Goal: Browse casually: Explore the website without a specific task or goal

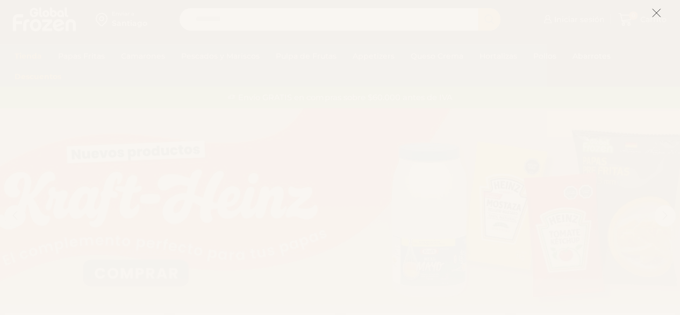
click at [659, 13] on icon at bounding box center [657, 13] width 10 height 10
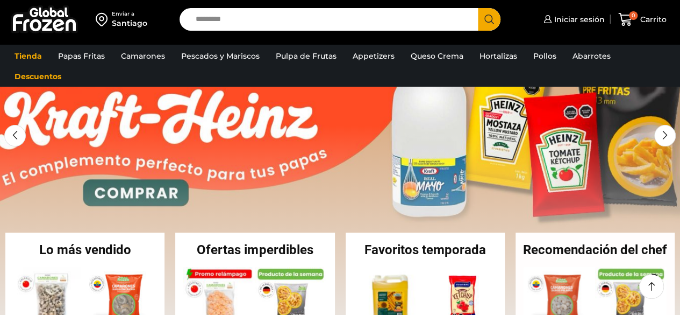
scroll to position [87, 0]
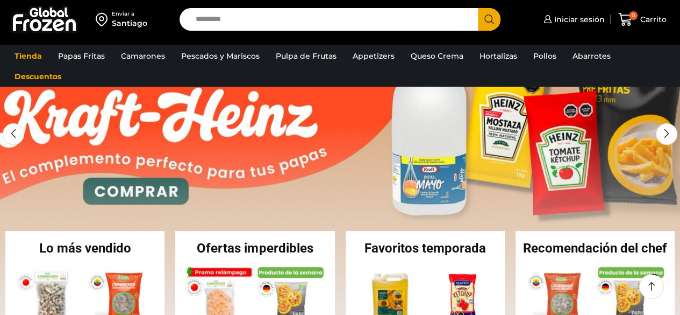
click at [110, 185] on link "1 / 2" at bounding box center [340, 187] width 680 height 323
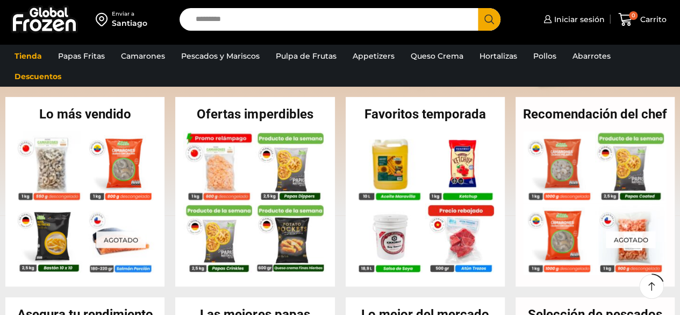
scroll to position [241, 0]
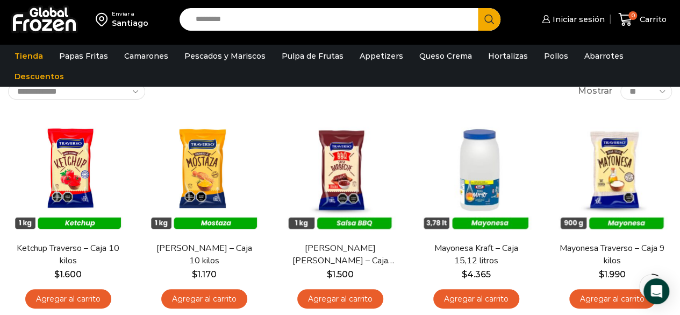
scroll to position [52, 0]
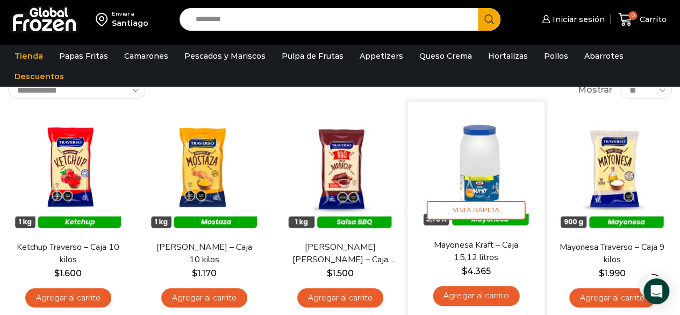
click at [492, 178] on img at bounding box center [476, 169] width 121 height 121
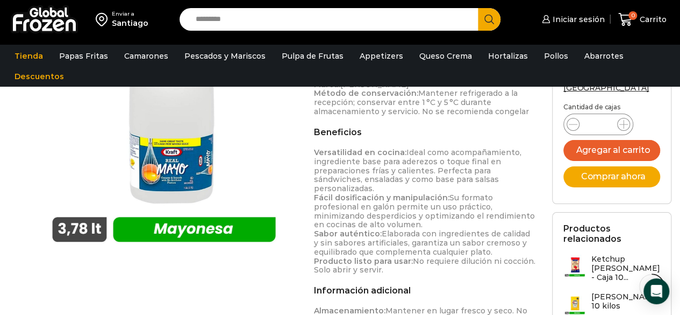
scroll to position [449, 0]
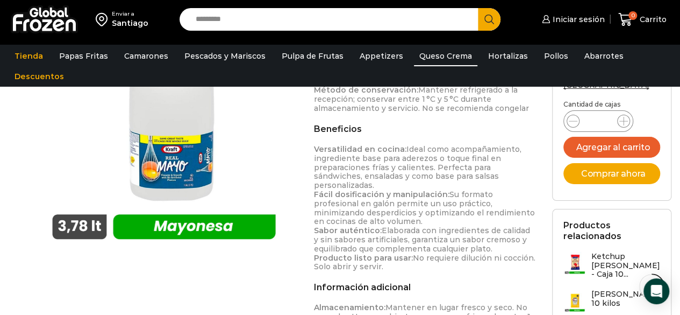
click at [438, 54] on link "Queso Crema" at bounding box center [445, 56] width 63 height 20
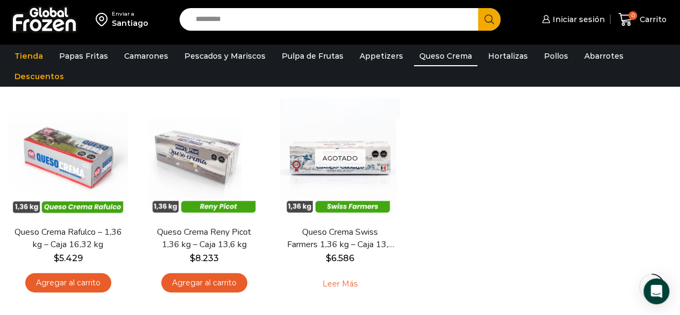
scroll to position [87, 0]
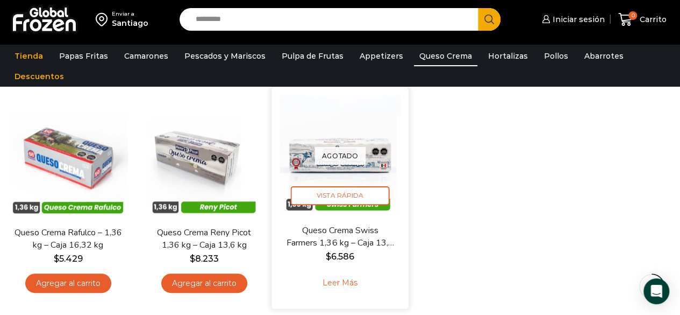
click at [346, 288] on link "Leer más" at bounding box center [340, 282] width 68 height 23
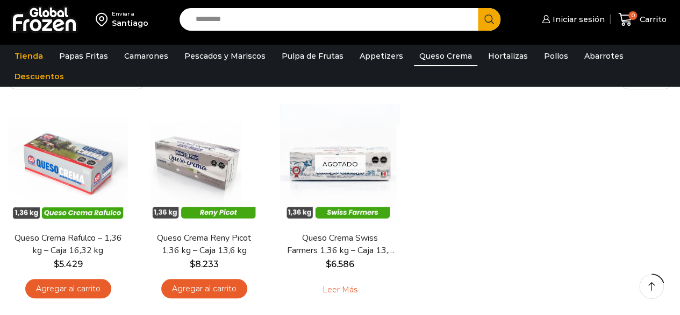
scroll to position [87, 0]
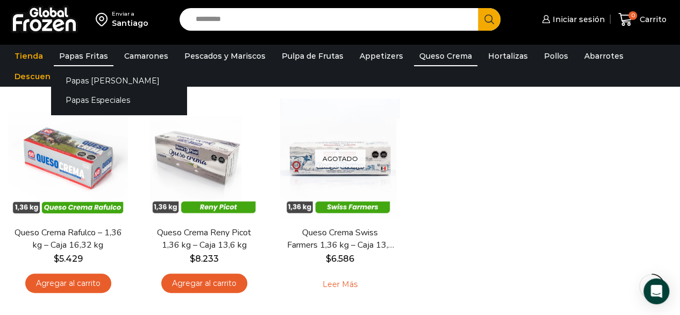
click at [93, 54] on link "Papas Fritas" at bounding box center [84, 56] width 60 height 20
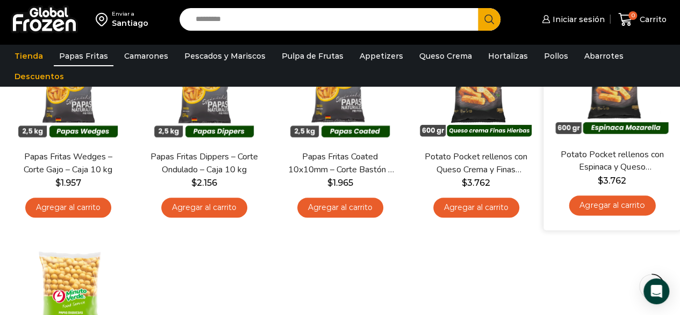
scroll to position [376, 0]
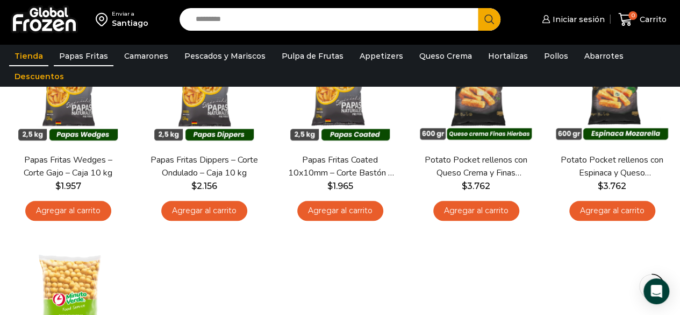
click at [32, 52] on link "Tienda" at bounding box center [28, 56] width 39 height 20
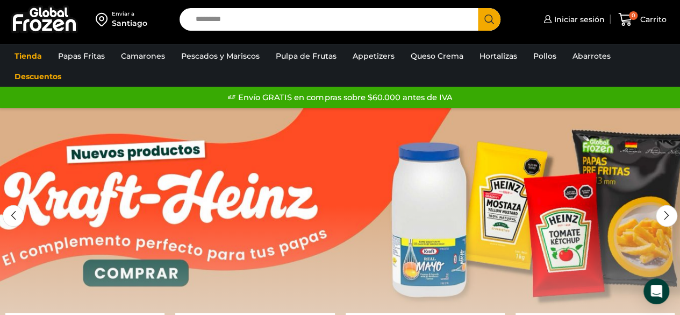
click at [148, 272] on link "1 / 2" at bounding box center [340, 269] width 680 height 323
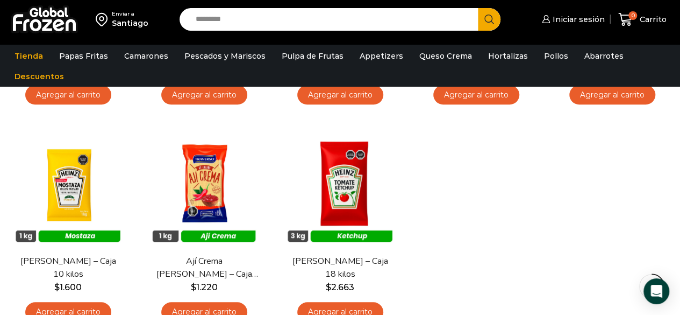
scroll to position [273, 0]
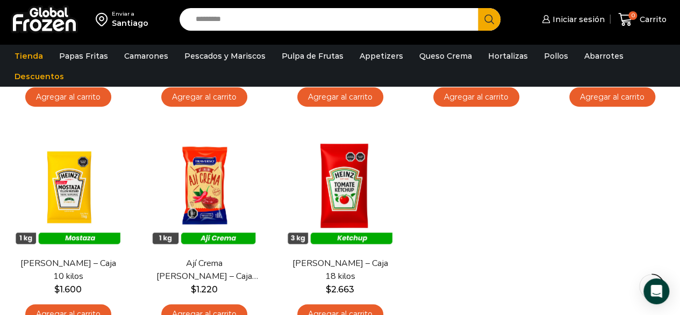
drag, startPoint x: 680, startPoint y: 116, endPoint x: 683, endPoint y: 104, distance: 12.4
click at [680, 104] on html "WordPress WooCommerce Themes Enviar a Santiago Search input Search Iniciar sesi…" at bounding box center [340, 191] width 680 height 928
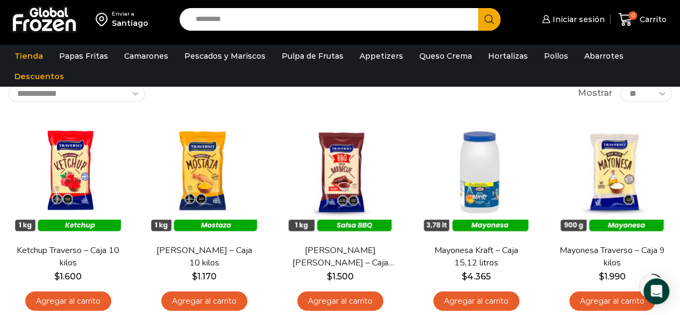
scroll to position [68, 0]
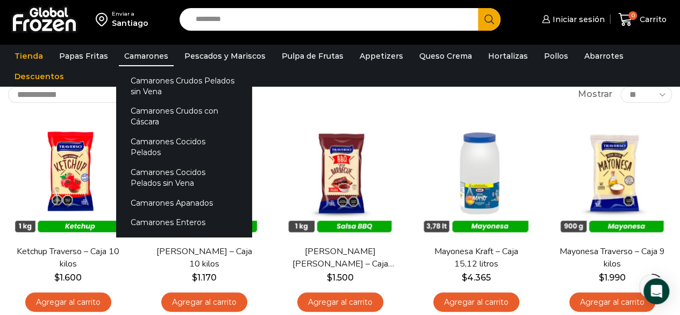
click at [140, 59] on link "Camarones" at bounding box center [146, 56] width 55 height 20
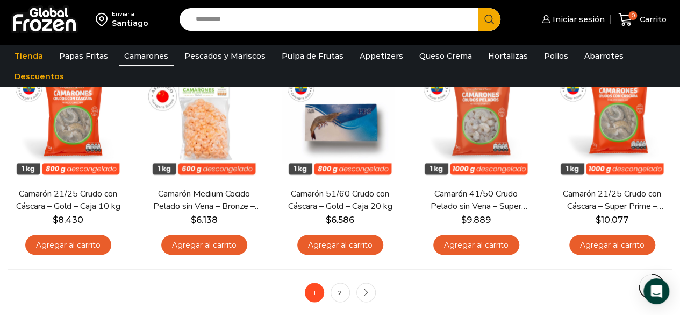
scroll to position [863, 0]
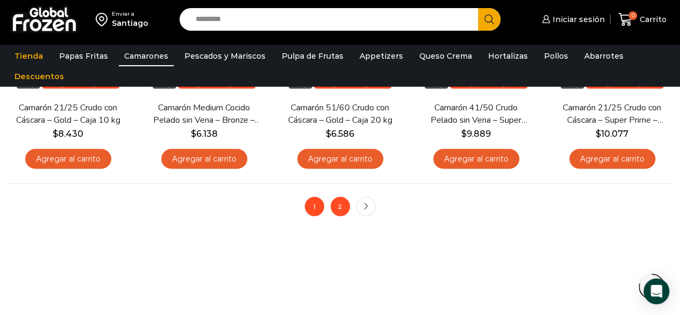
click at [343, 209] on link "2" at bounding box center [340, 205] width 19 height 19
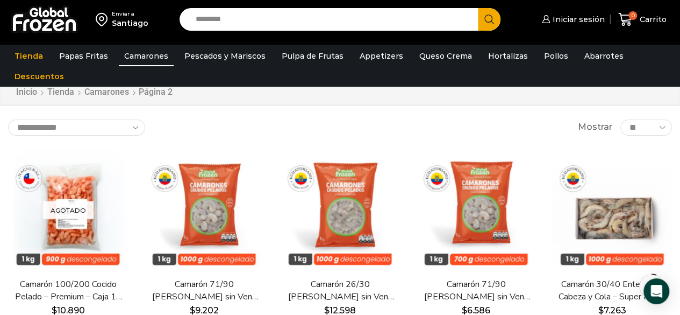
scroll to position [34, 0]
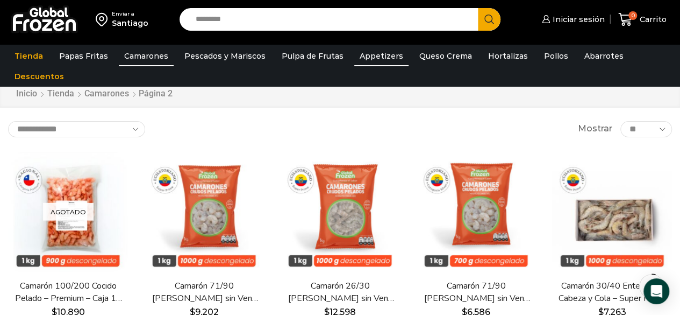
click at [369, 55] on link "Appetizers" at bounding box center [381, 56] width 54 height 20
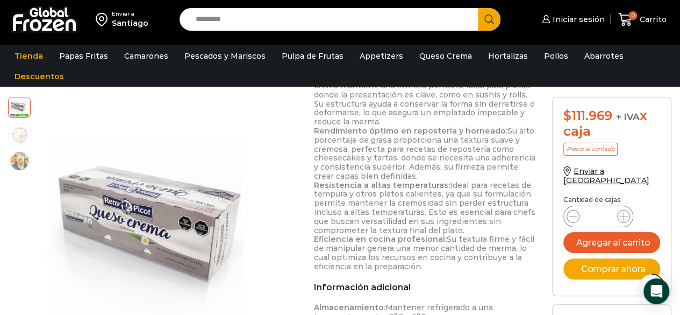
scroll to position [618, 0]
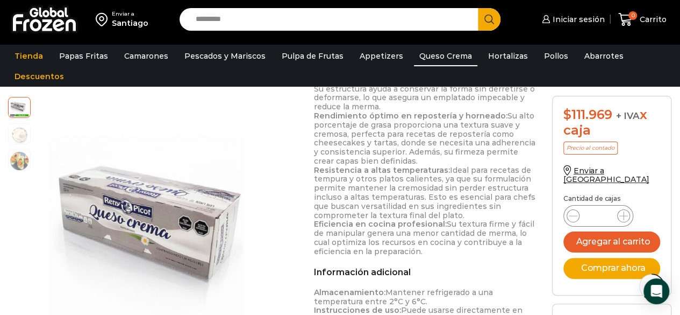
click at [432, 51] on link "Queso Crema" at bounding box center [445, 56] width 63 height 20
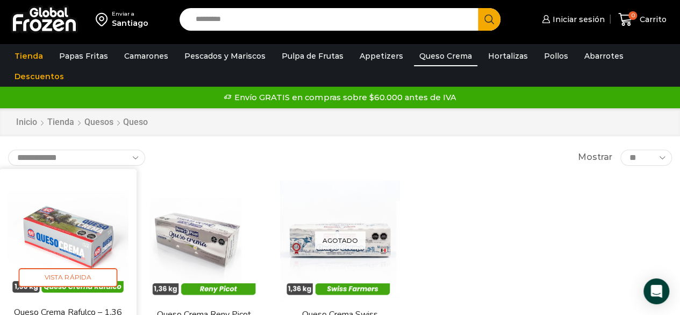
click at [72, 228] on img at bounding box center [68, 236] width 121 height 121
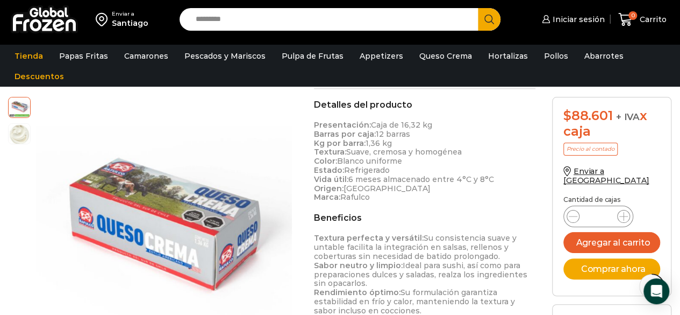
scroll to position [487, 0]
